Goal: Check status: Check status

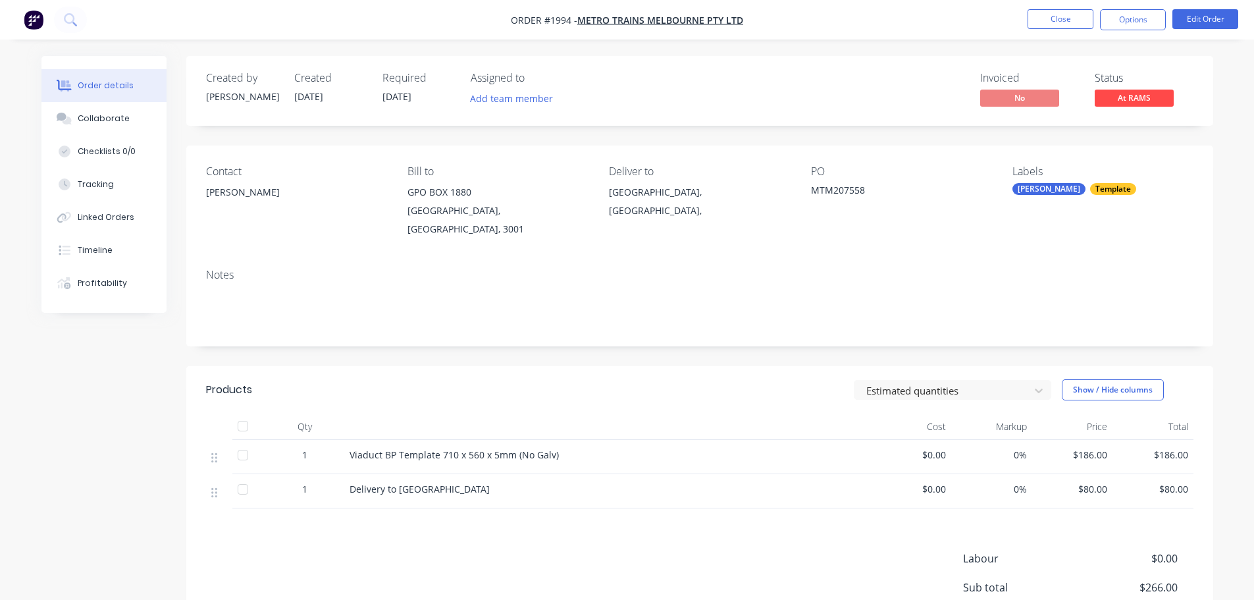
click at [1134, 88] on div "Status At RAMS" at bounding box center [1144, 91] width 99 height 38
click at [1133, 96] on span "At RAMS" at bounding box center [1134, 98] width 79 height 16
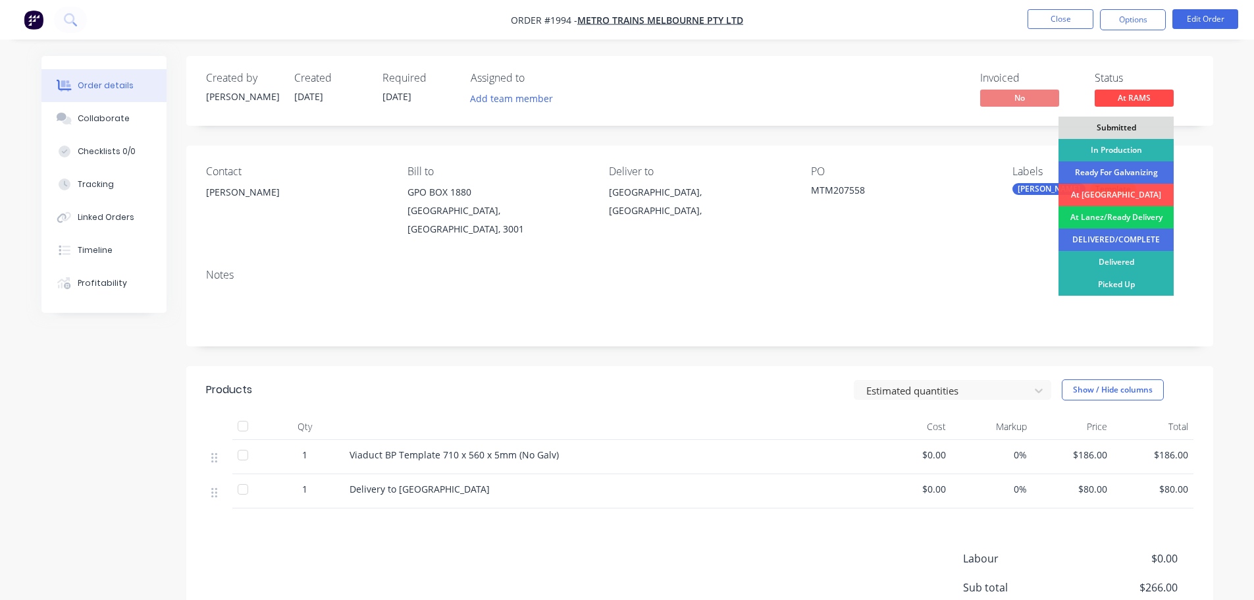
click at [1119, 219] on div "At Lanez/Ready Delivery" at bounding box center [1116, 217] width 115 height 22
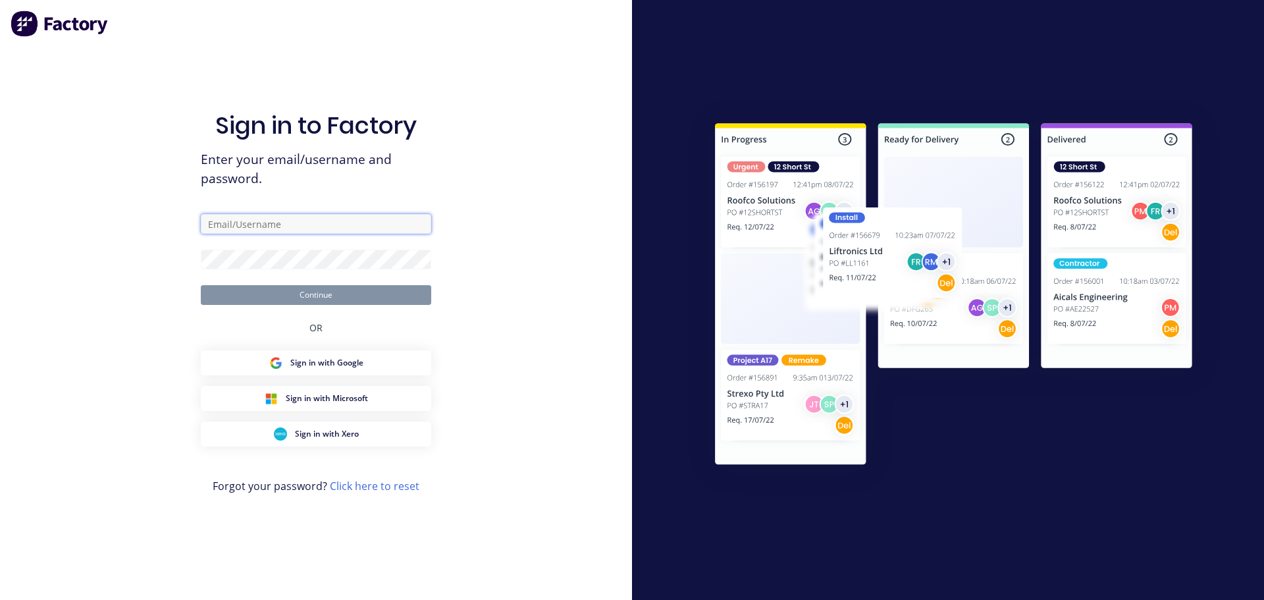
type input "[PERSON_NAME][EMAIL_ADDRESS][DOMAIN_NAME]"
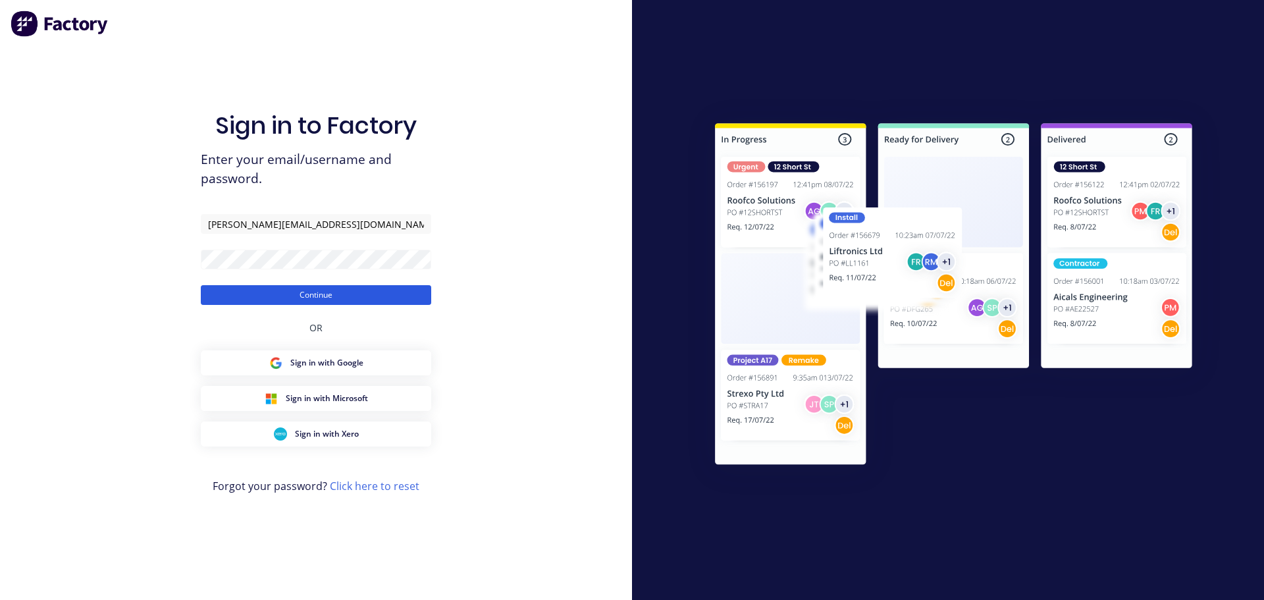
click at [364, 292] on button "Continue" at bounding box center [316, 295] width 230 height 20
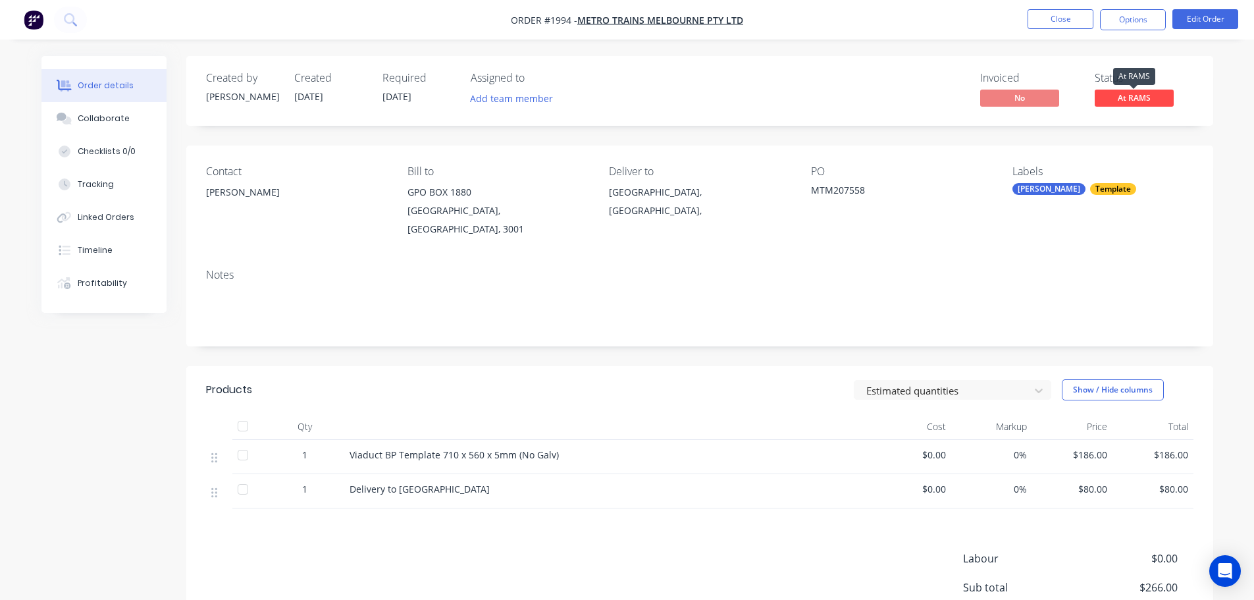
click at [1121, 102] on span "At RAMS" at bounding box center [1134, 98] width 79 height 16
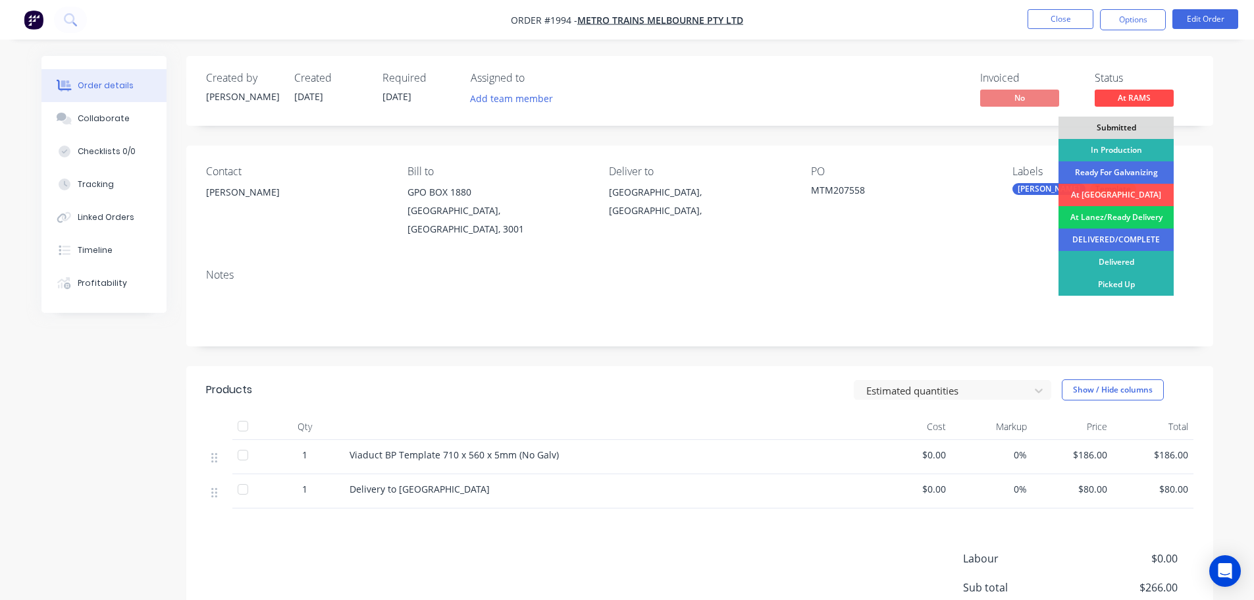
click at [1109, 217] on div "At Lanez/Ready Delivery" at bounding box center [1116, 217] width 115 height 22
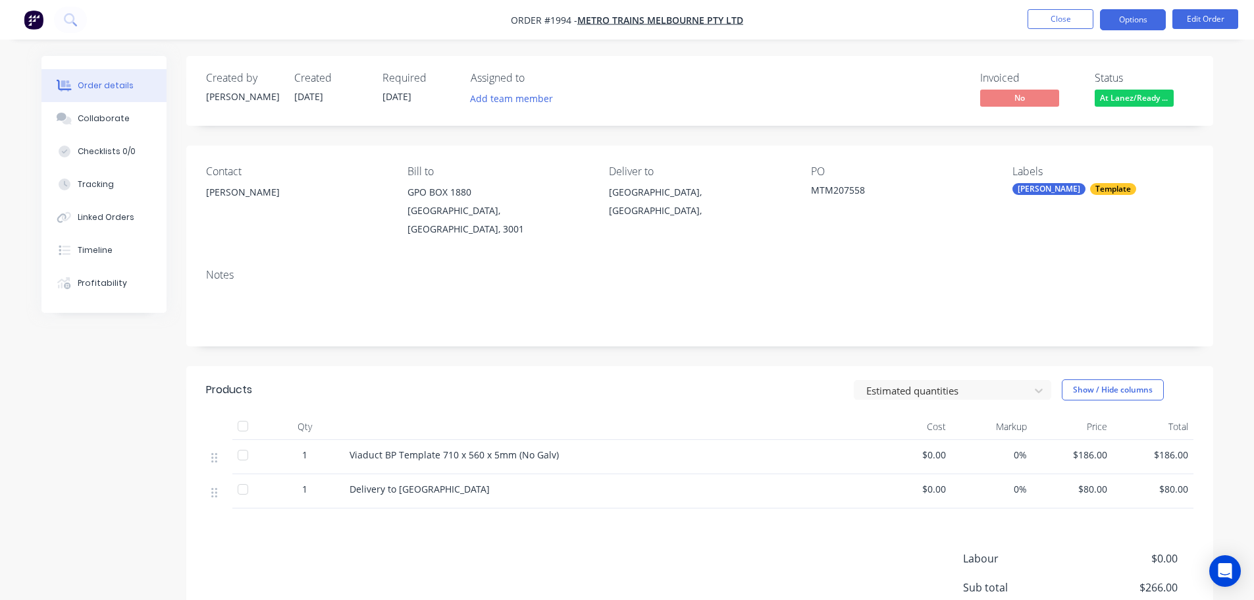
click at [1115, 20] on button "Options" at bounding box center [1133, 19] width 66 height 21
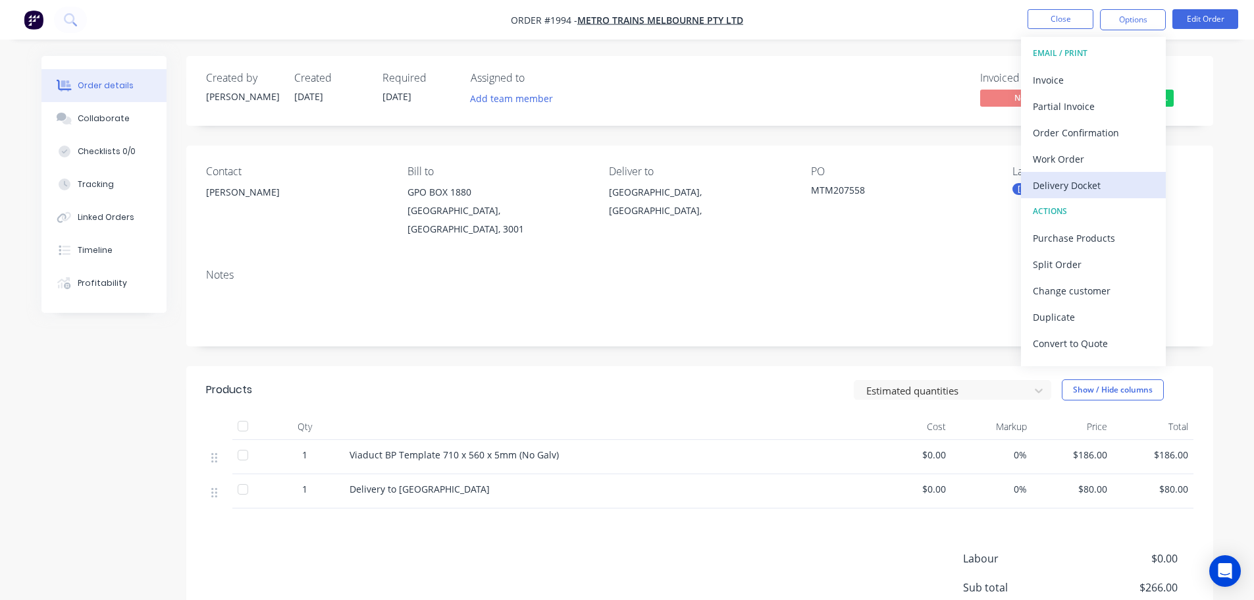
click at [1077, 181] on div "Delivery Docket" at bounding box center [1093, 185] width 121 height 19
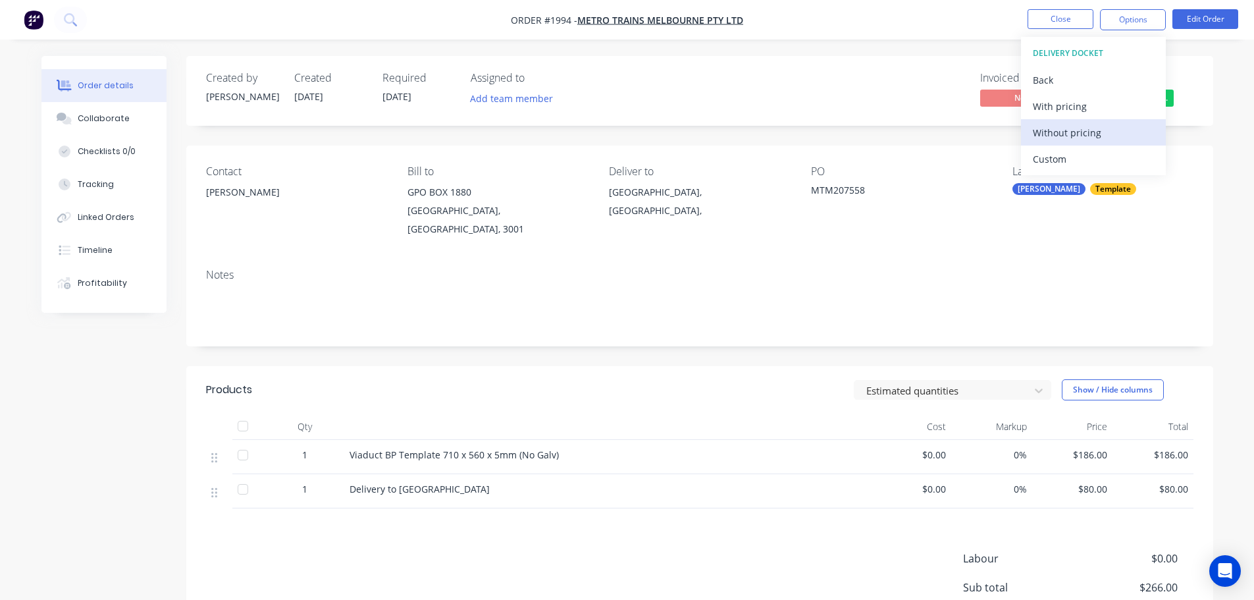
click at [1074, 135] on div "Without pricing" at bounding box center [1093, 132] width 121 height 19
